Goal: Communication & Community: Connect with others

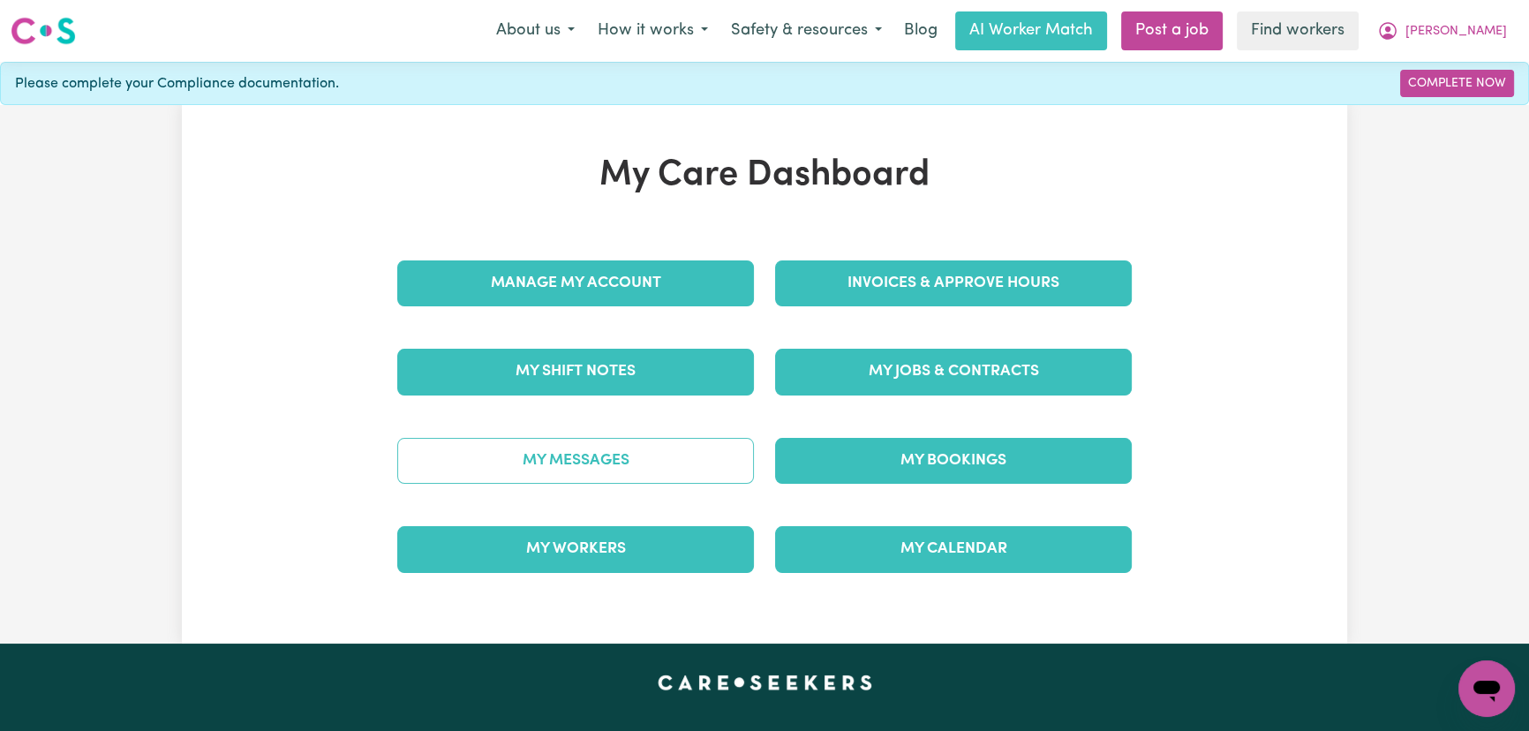
click at [591, 456] on link "My Messages" at bounding box center [575, 461] width 357 height 46
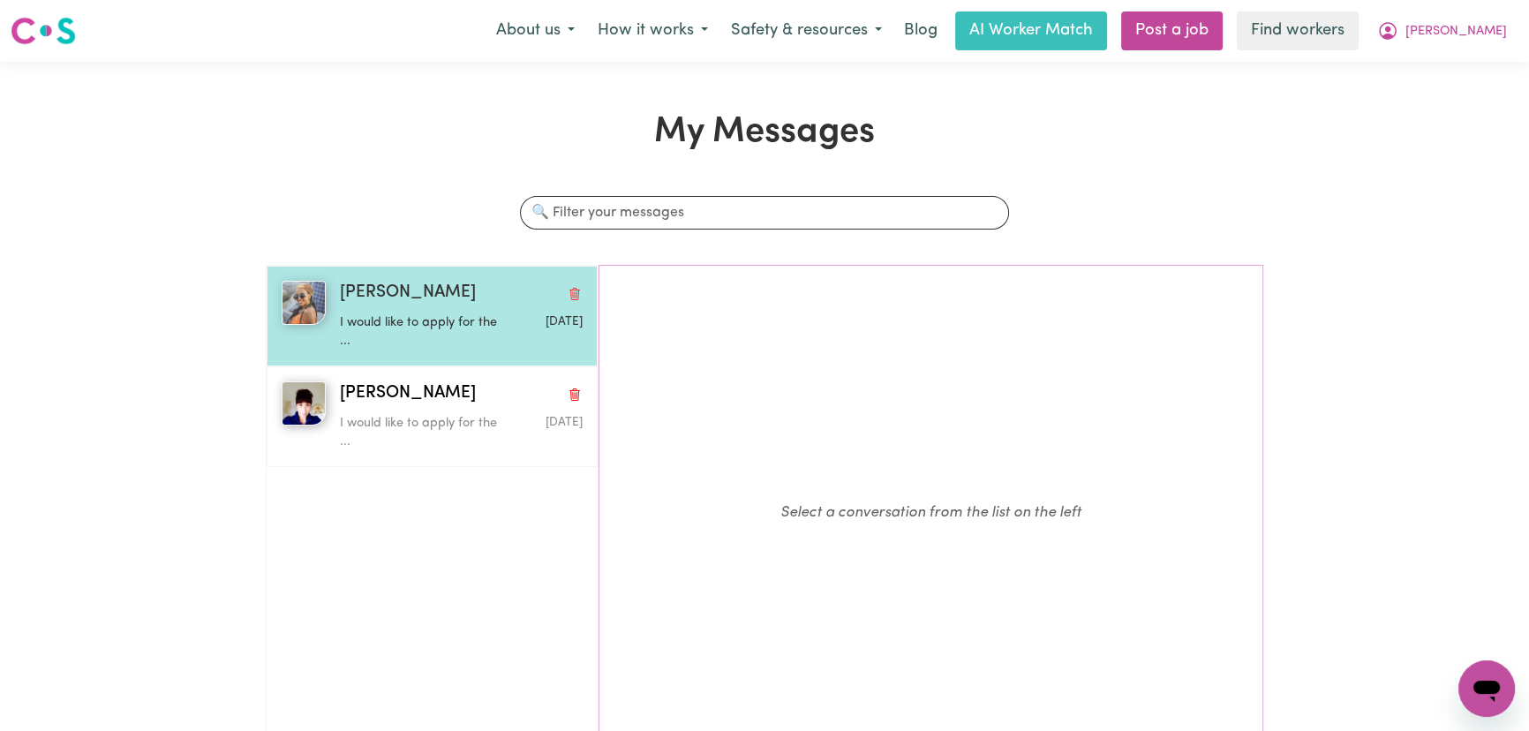
click at [435, 323] on p "I would like to apply for the ..." at bounding box center [421, 332] width 162 height 38
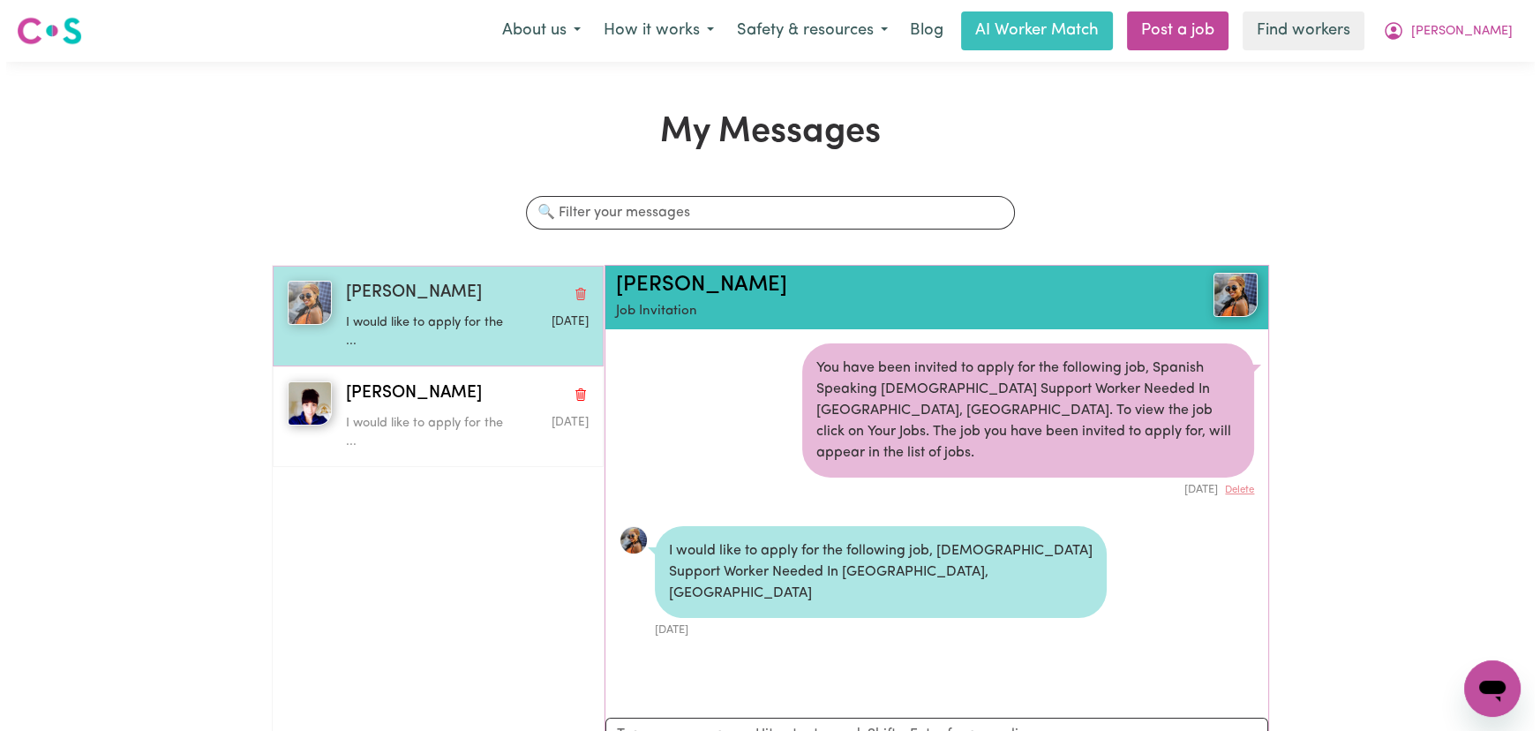
scroll to position [9, 0]
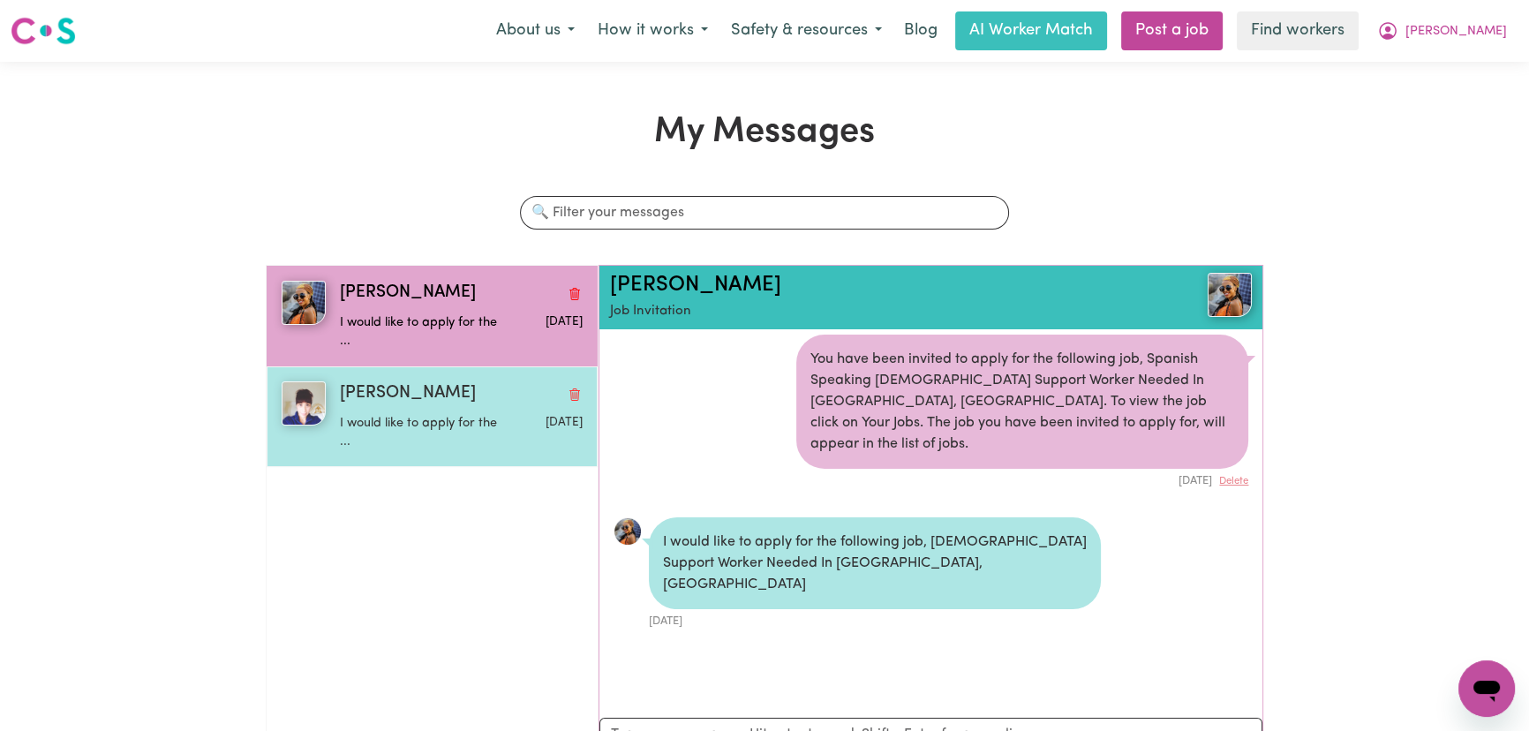
click at [432, 415] on p "I would like to apply for the ..." at bounding box center [421, 433] width 162 height 38
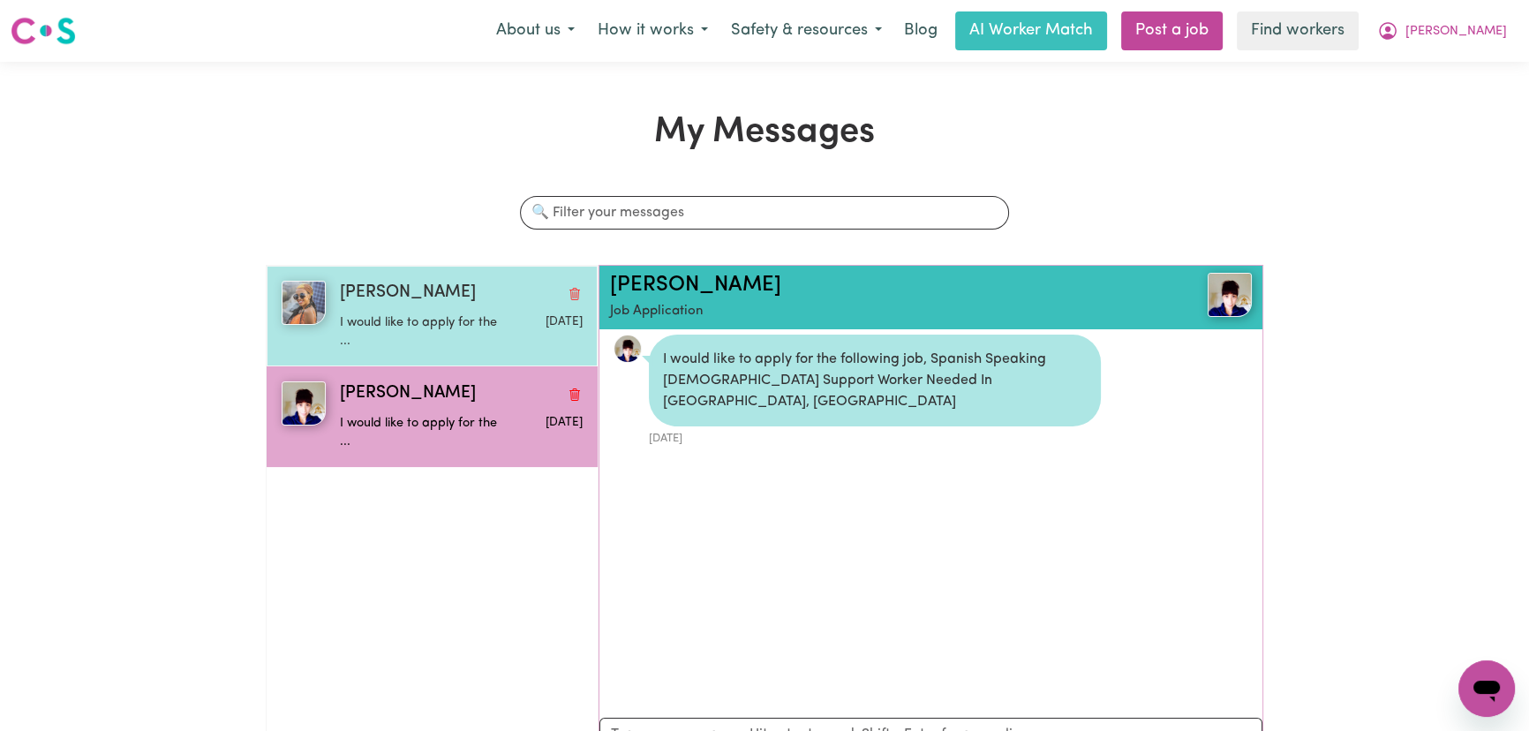
click at [433, 320] on p "I would like to apply for the ..." at bounding box center [421, 332] width 162 height 38
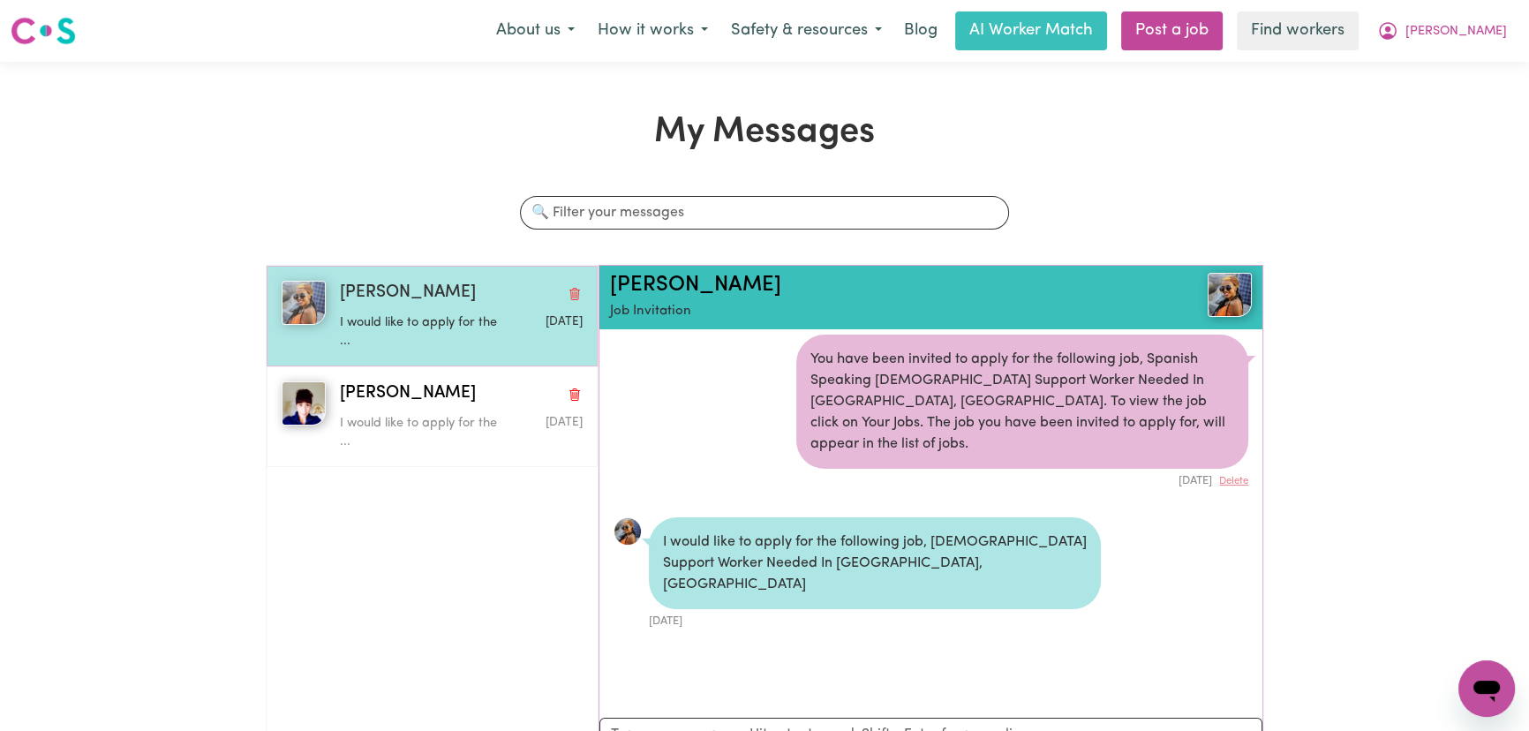
click at [435, 291] on span "Jannat Masembe K" at bounding box center [408, 294] width 136 height 26
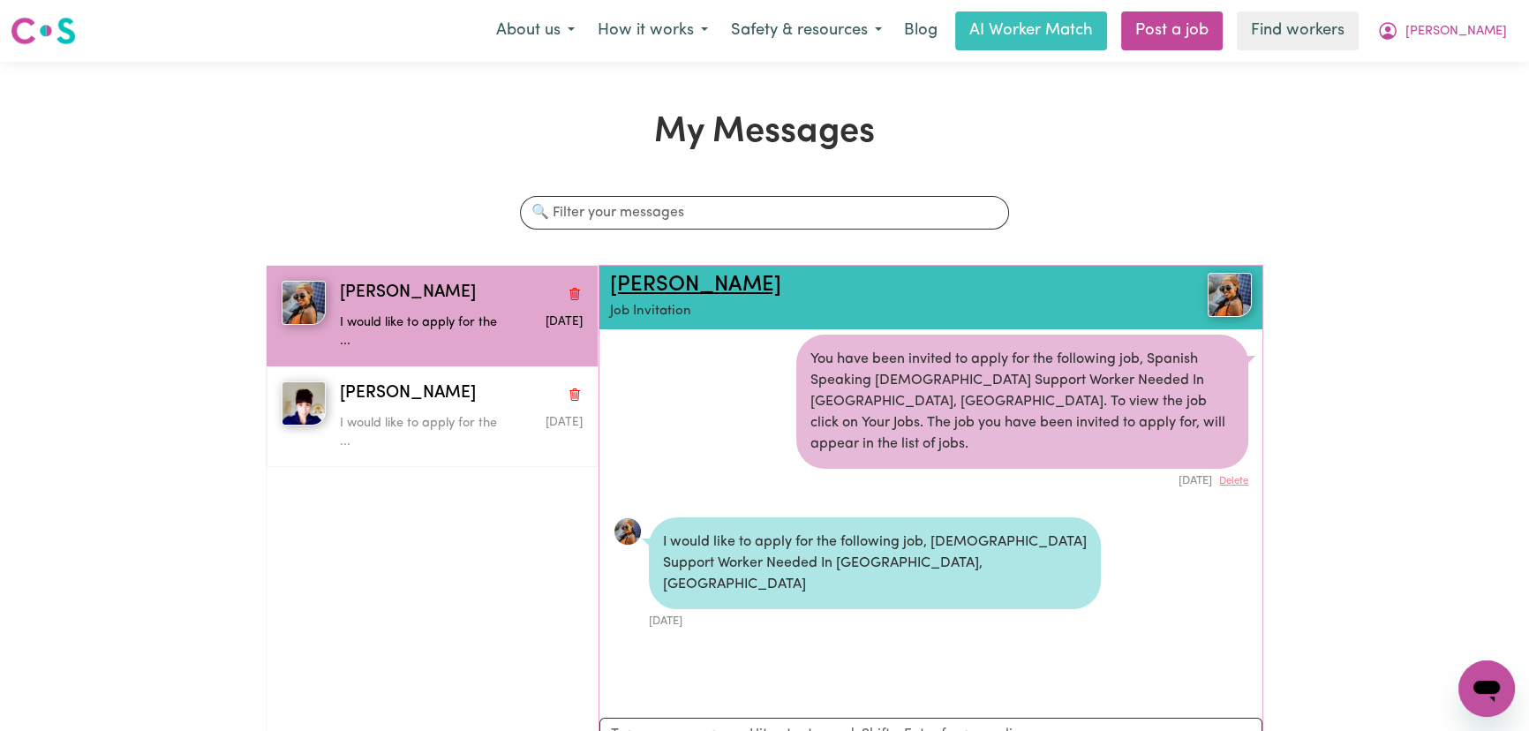
click at [752, 284] on link "Jannat Masembe K" at bounding box center [695, 285] width 171 height 21
